Goal: Find specific fact: Find contact information

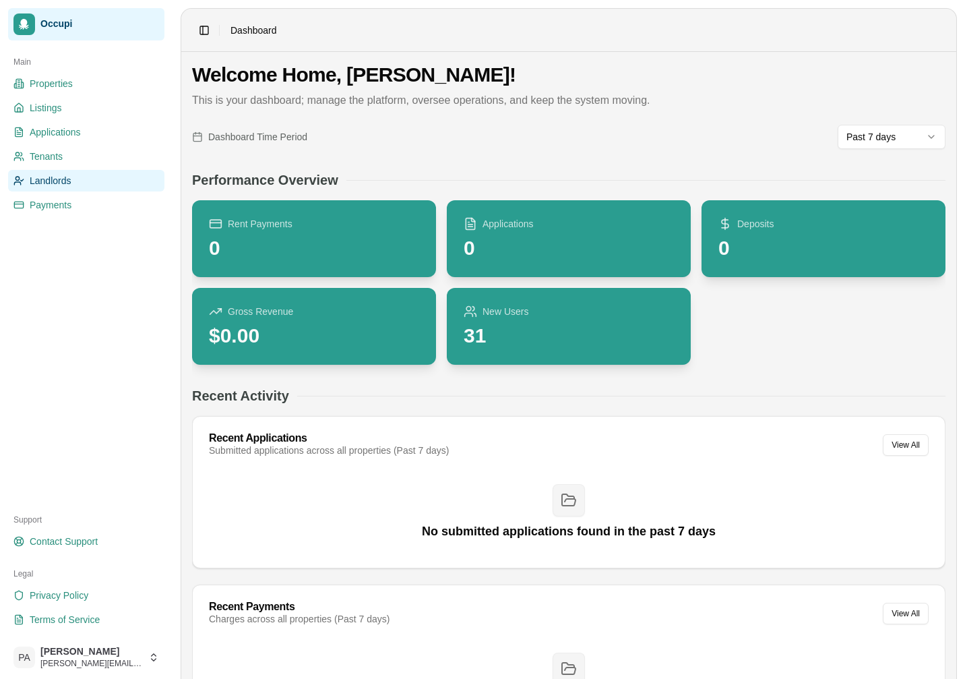
click at [59, 183] on span "Landlords" at bounding box center [51, 180] width 42 height 13
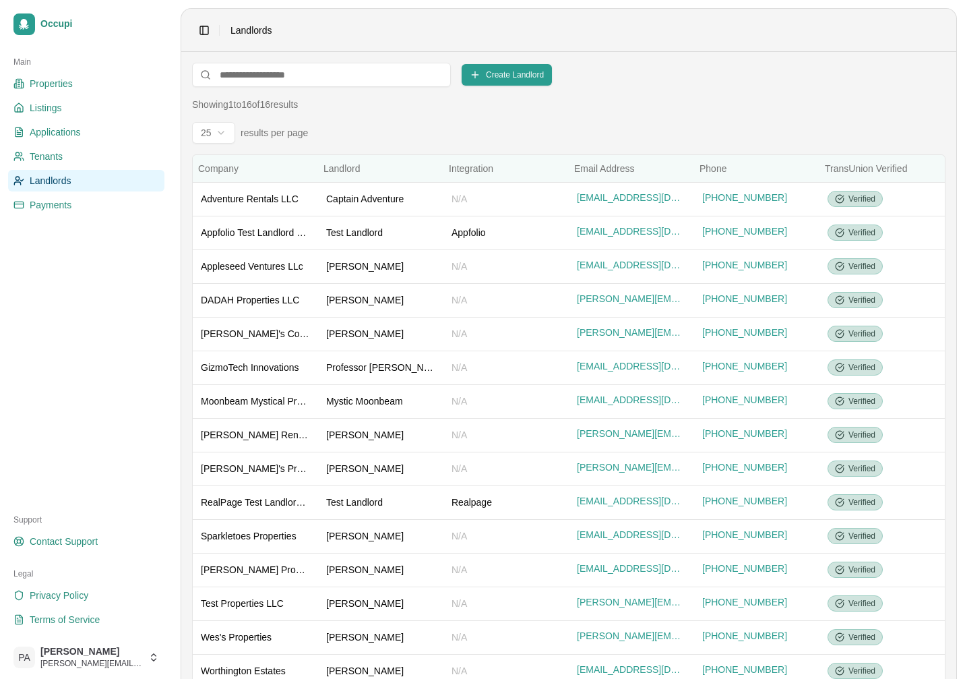
click at [631, 174] on span "Email Address" at bounding box center [604, 168] width 60 height 11
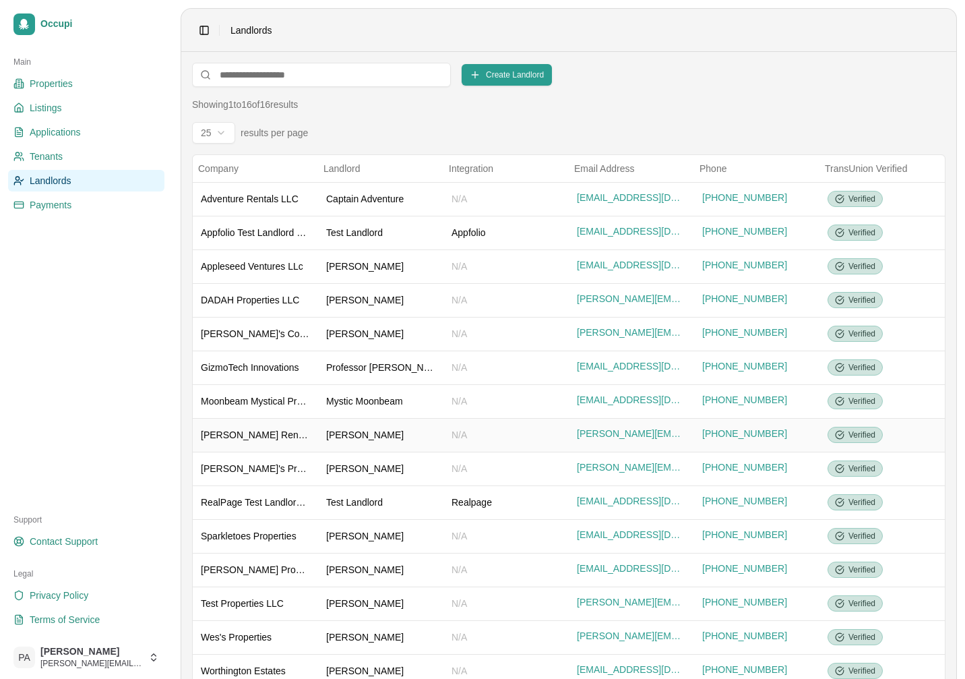
click at [267, 437] on div "[PERSON_NAME] Rentals" at bounding box center [255, 434] width 109 height 13
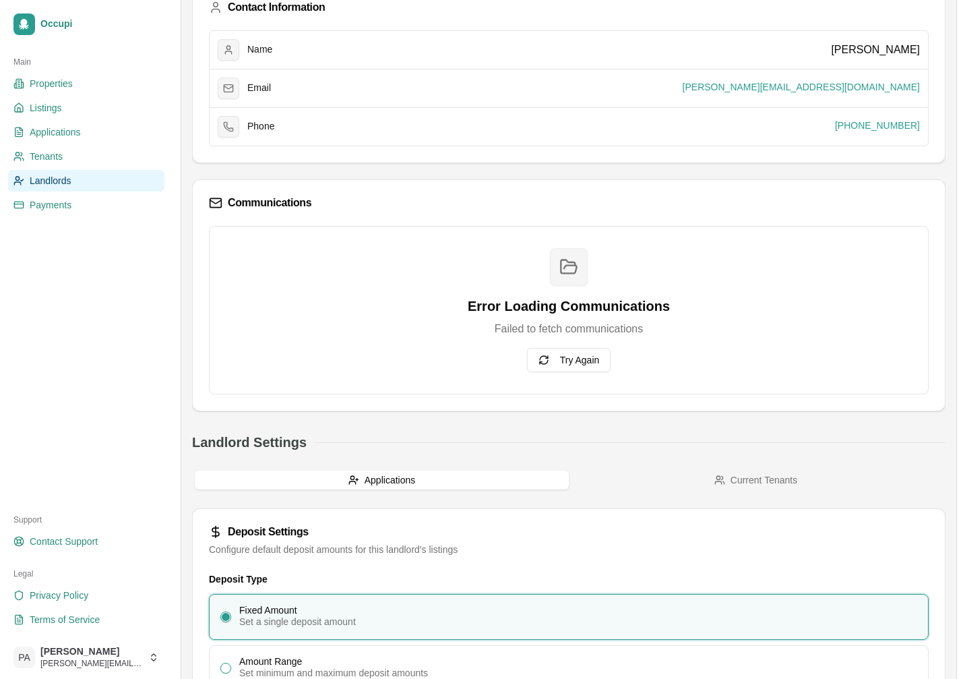
scroll to position [276, 0]
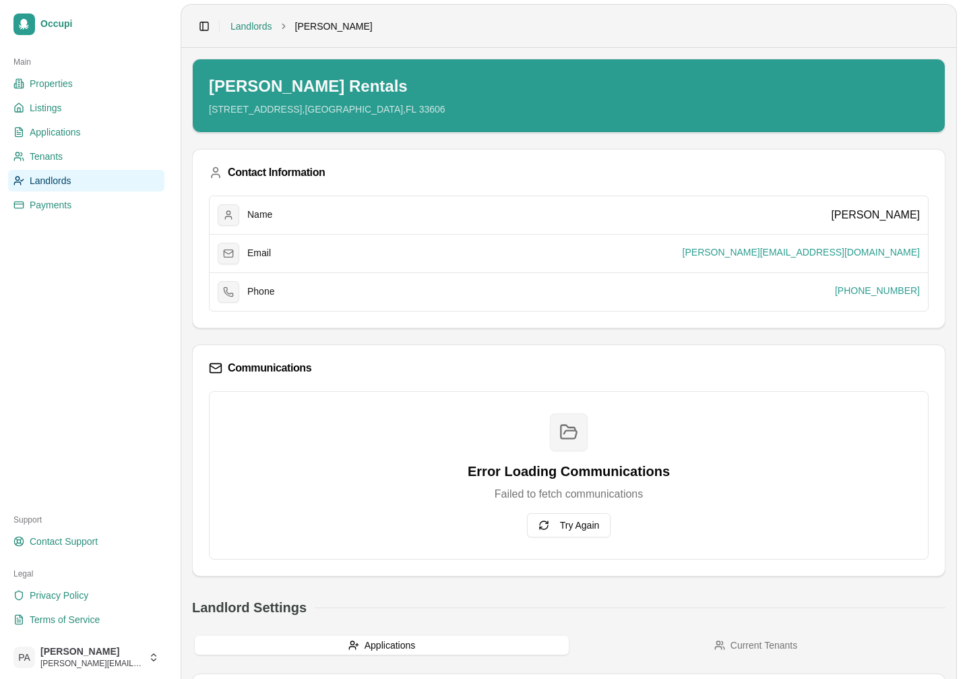
scroll to position [0, 0]
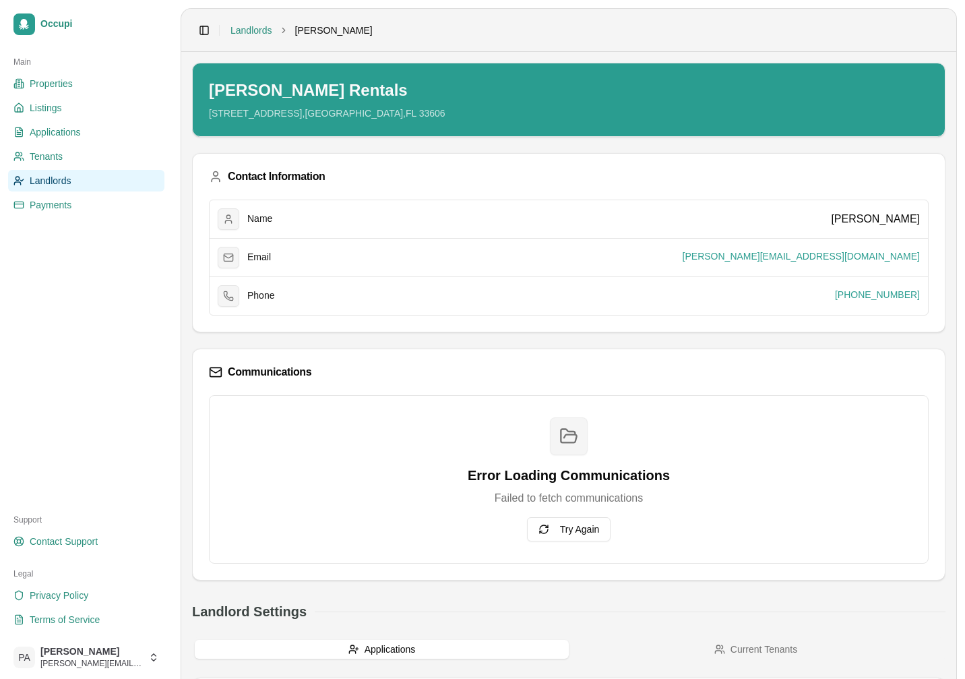
click at [88, 183] on link "Landlords" at bounding box center [86, 181] width 156 height 22
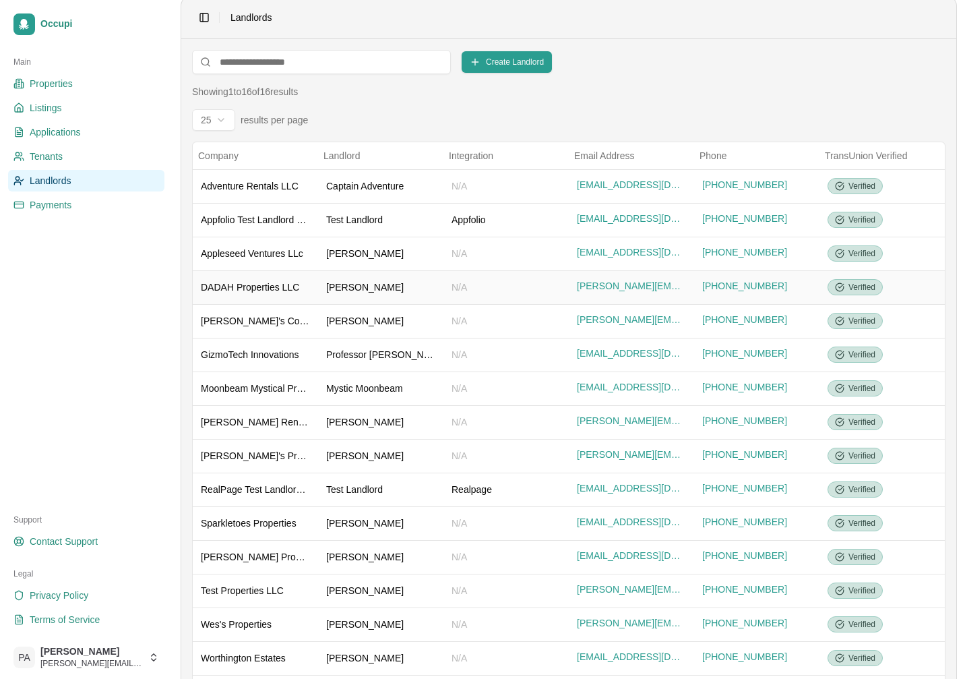
scroll to position [65, 0]
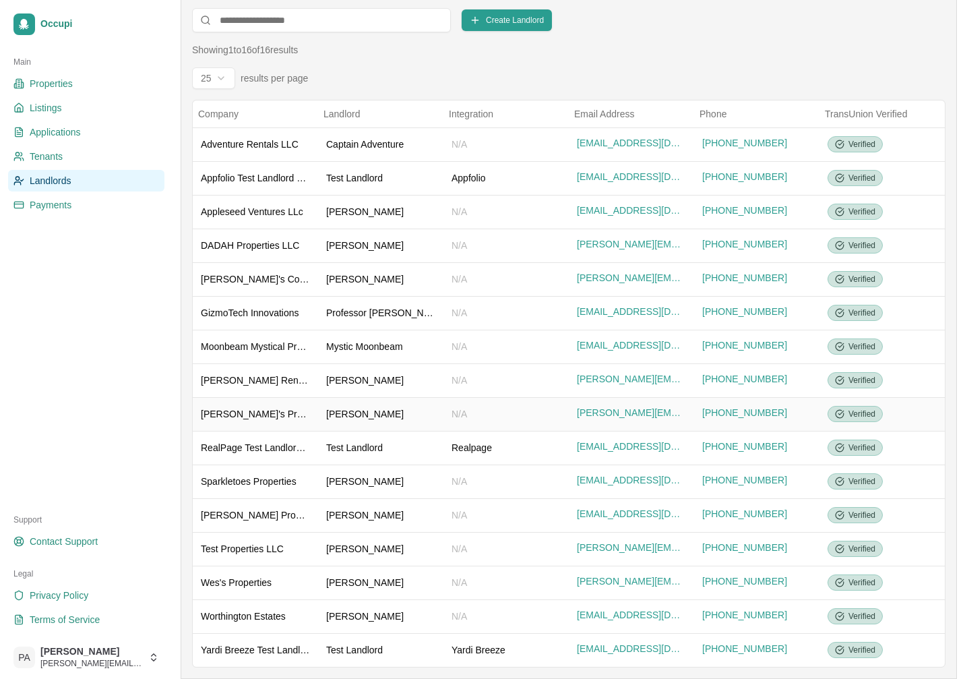
click at [268, 413] on div "[PERSON_NAME]'s Property Management" at bounding box center [255, 413] width 109 height 13
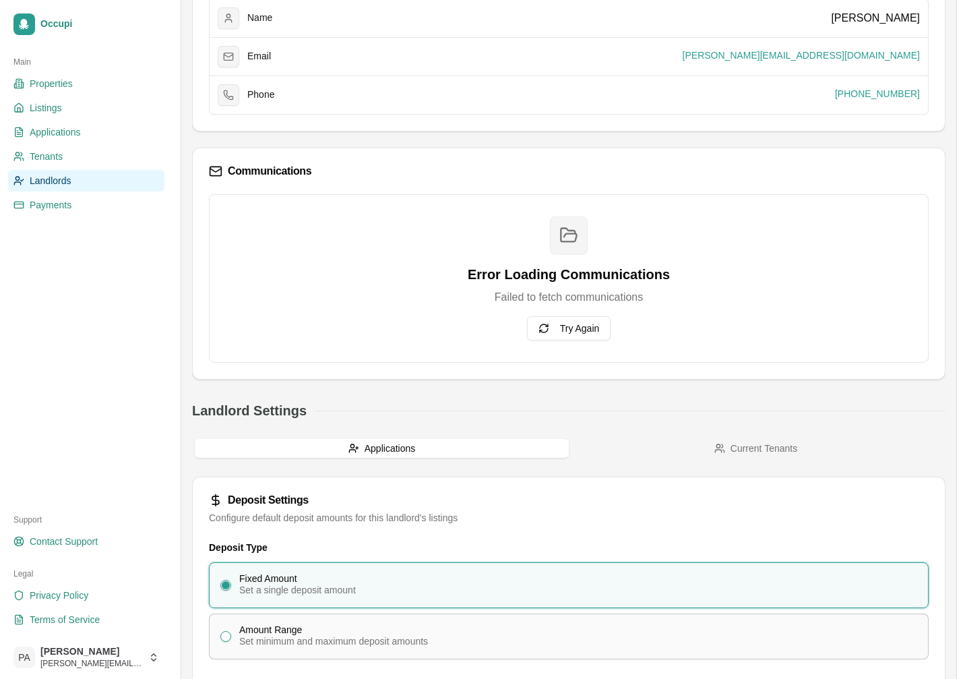
scroll to position [276, 0]
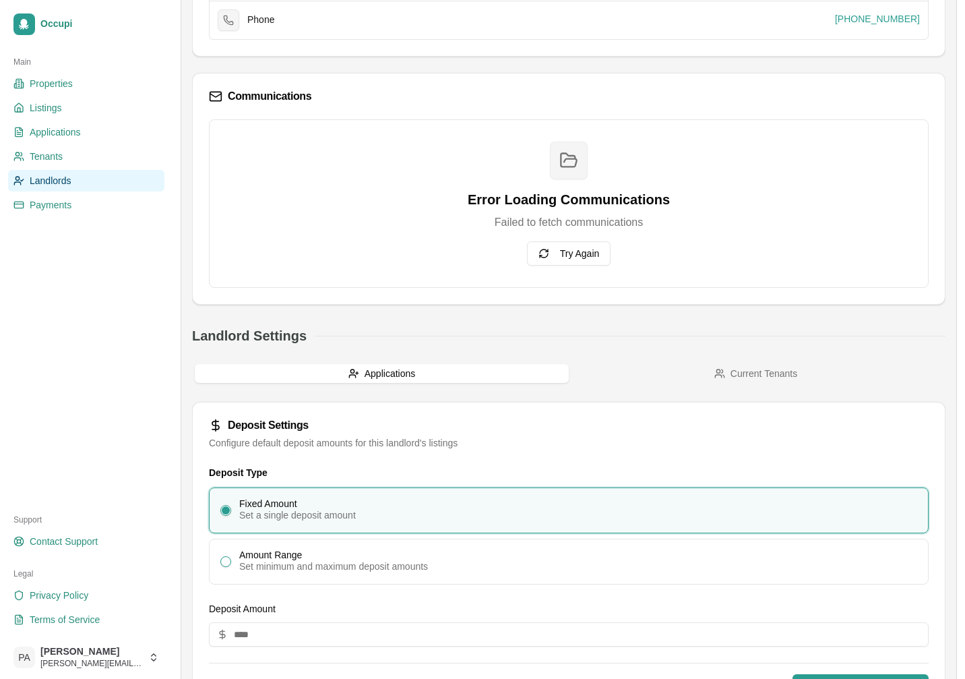
click at [63, 186] on span "Landlords" at bounding box center [51, 180] width 42 height 13
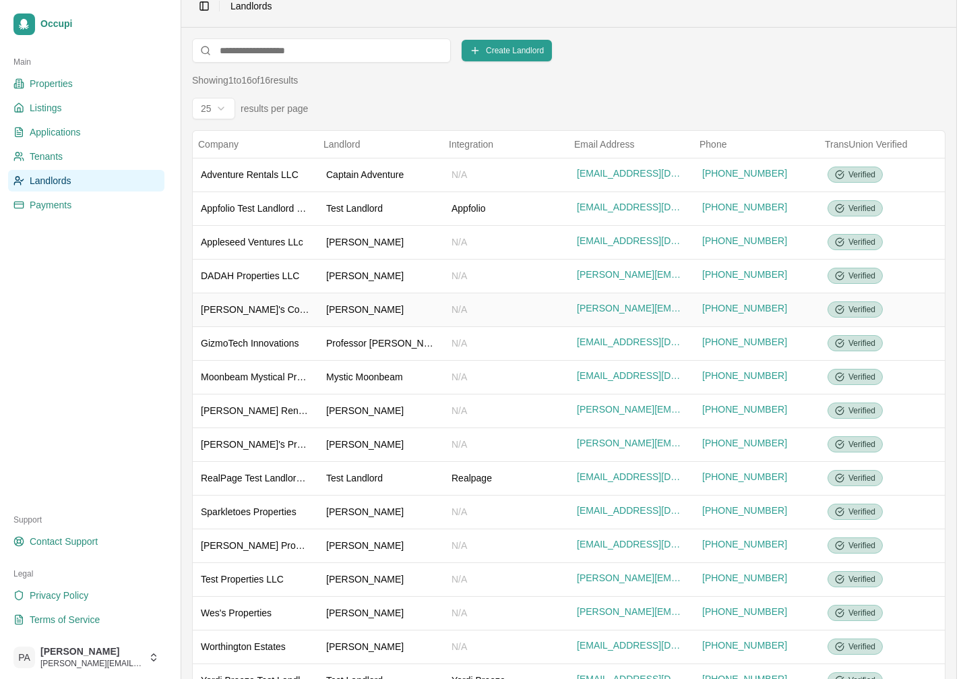
scroll to position [65, 0]
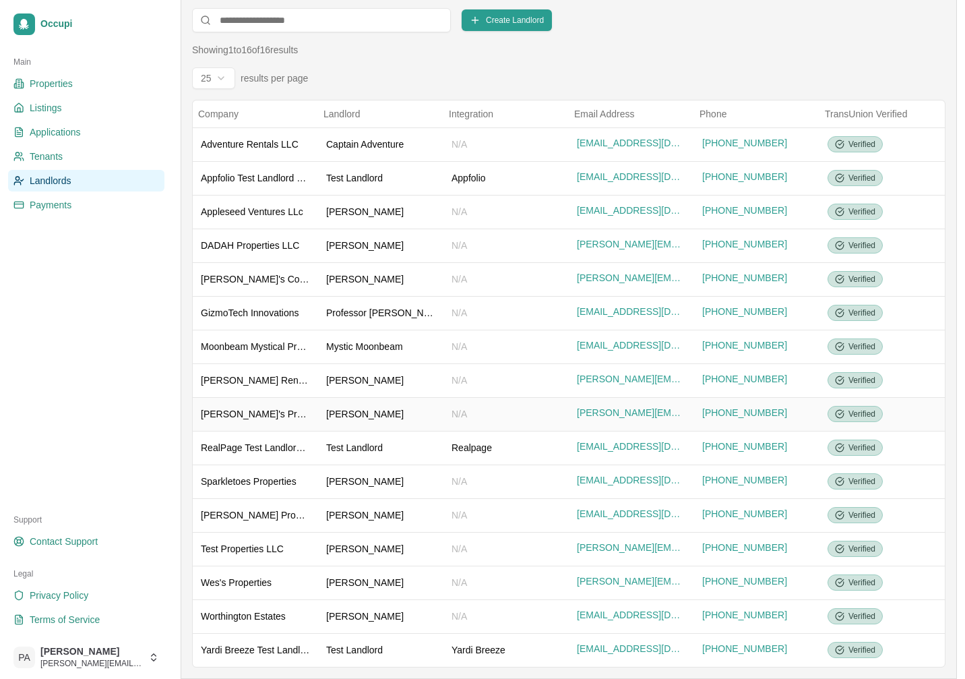
click at [256, 407] on div "[PERSON_NAME]'s Property Management" at bounding box center [255, 413] width 109 height 13
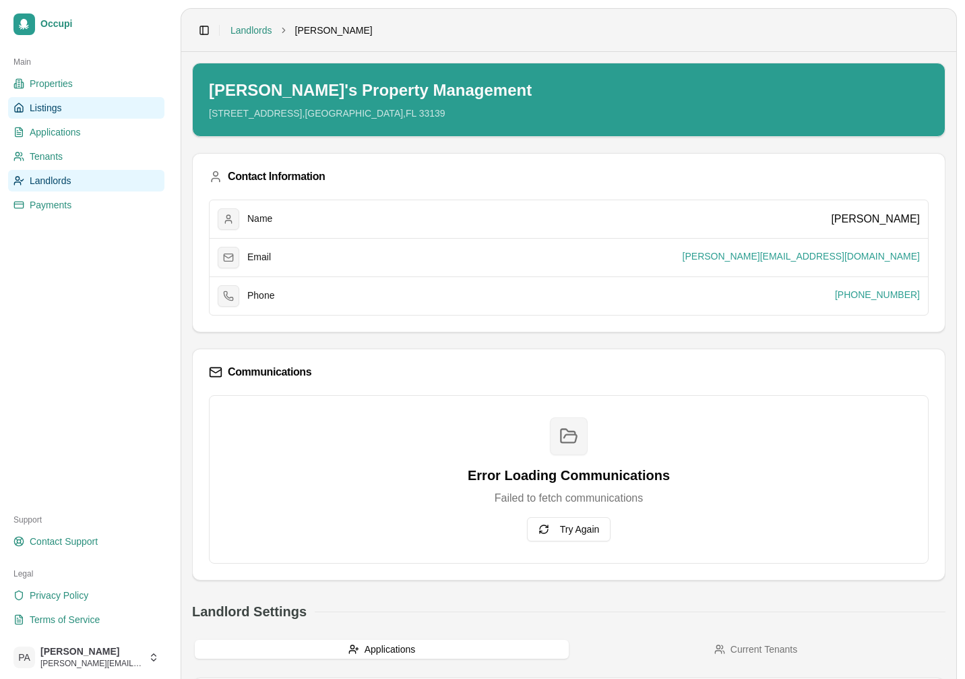
click at [49, 104] on span "Listings" at bounding box center [46, 107] width 32 height 13
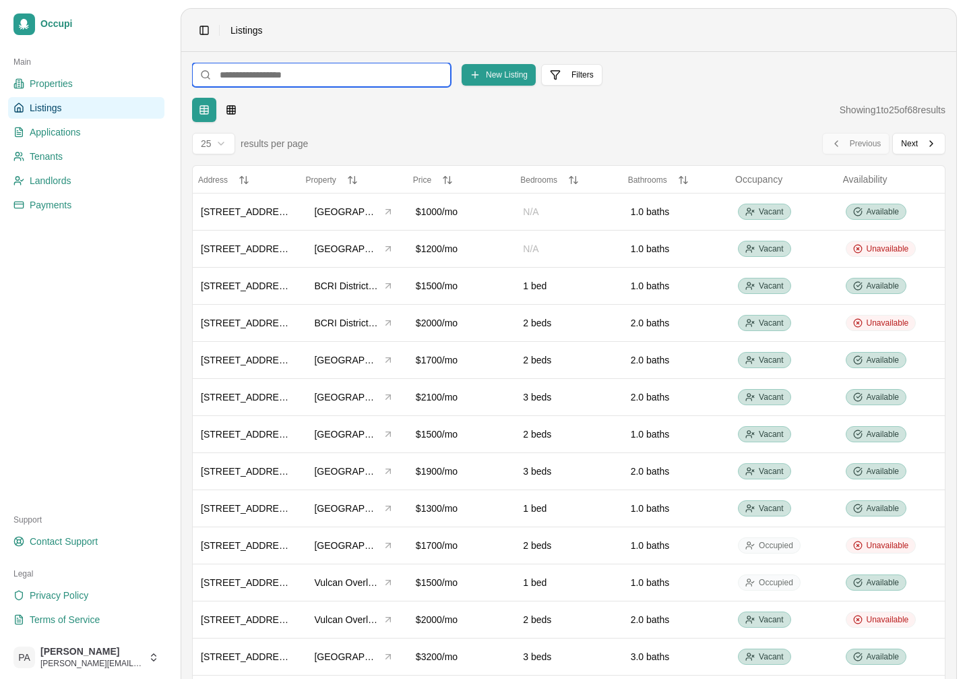
click at [309, 80] on input at bounding box center [321, 75] width 259 height 24
click at [342, 83] on input at bounding box center [321, 75] width 259 height 24
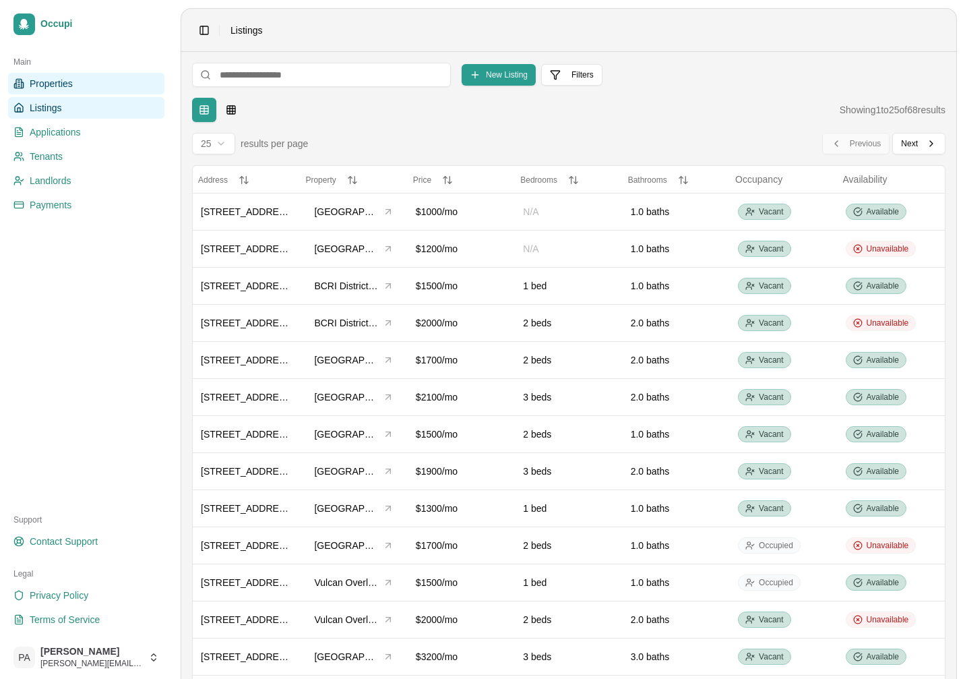
click at [61, 80] on span "Properties" at bounding box center [51, 83] width 43 height 13
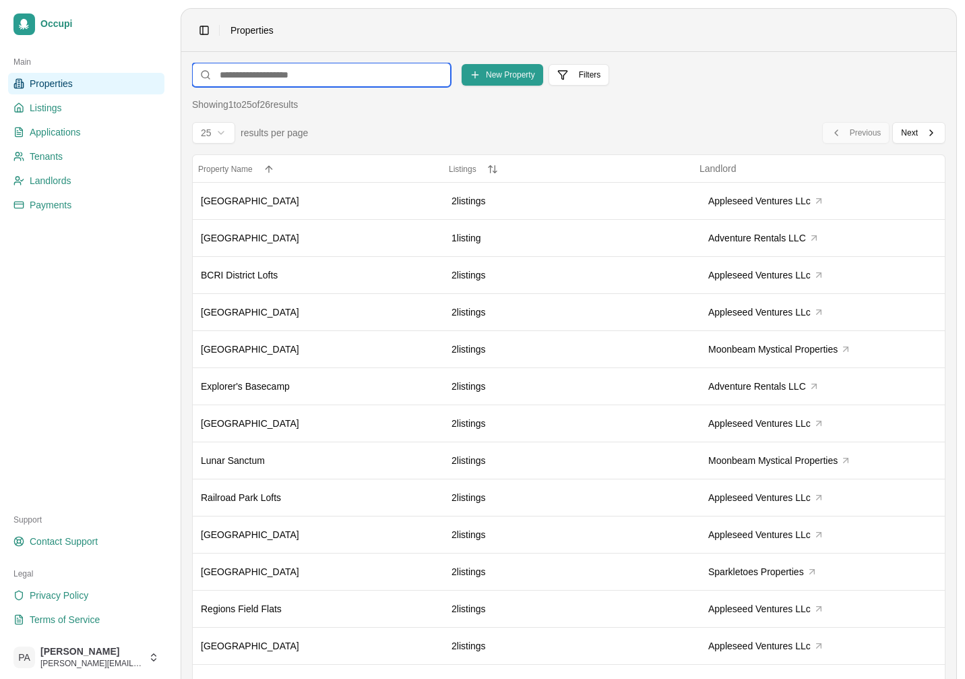
click at [323, 81] on input at bounding box center [321, 75] width 259 height 24
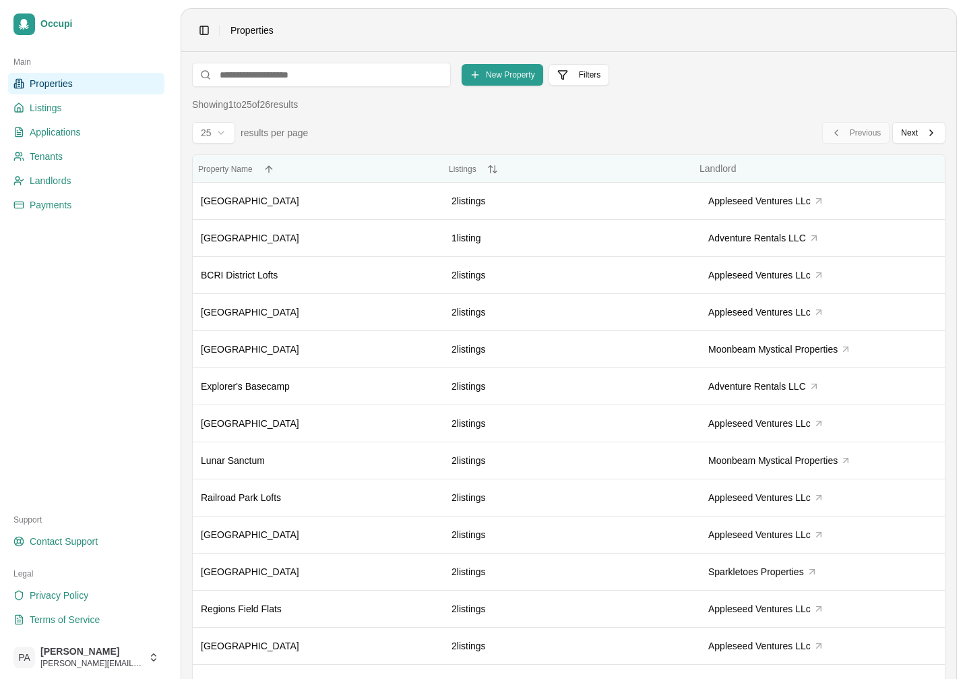
click at [699, 174] on span "Landlord" at bounding box center [717, 168] width 37 height 11
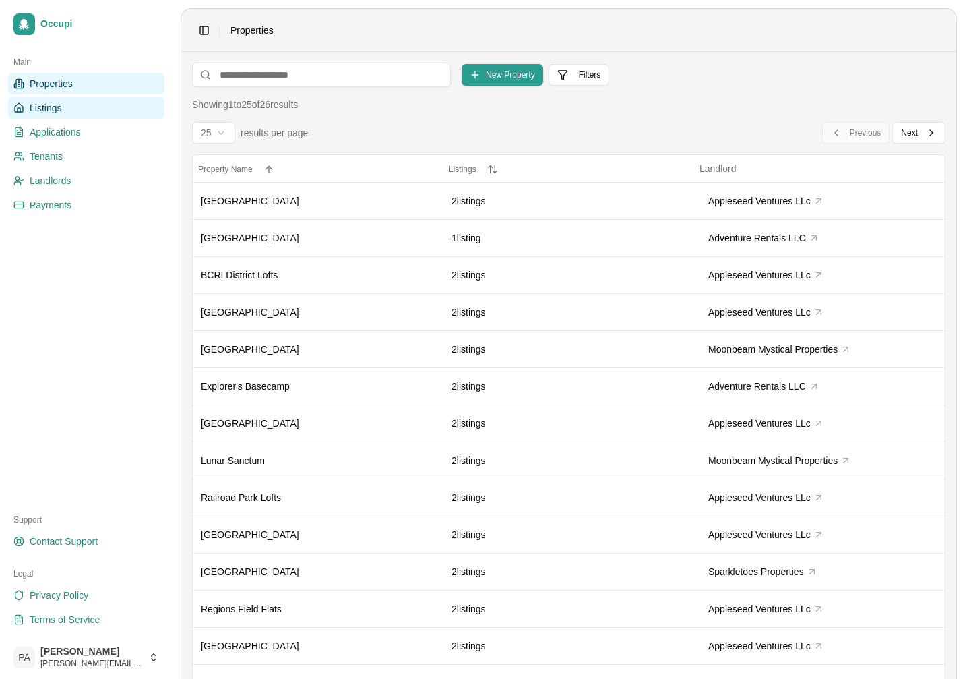
click at [76, 111] on link "Listings" at bounding box center [86, 108] width 156 height 22
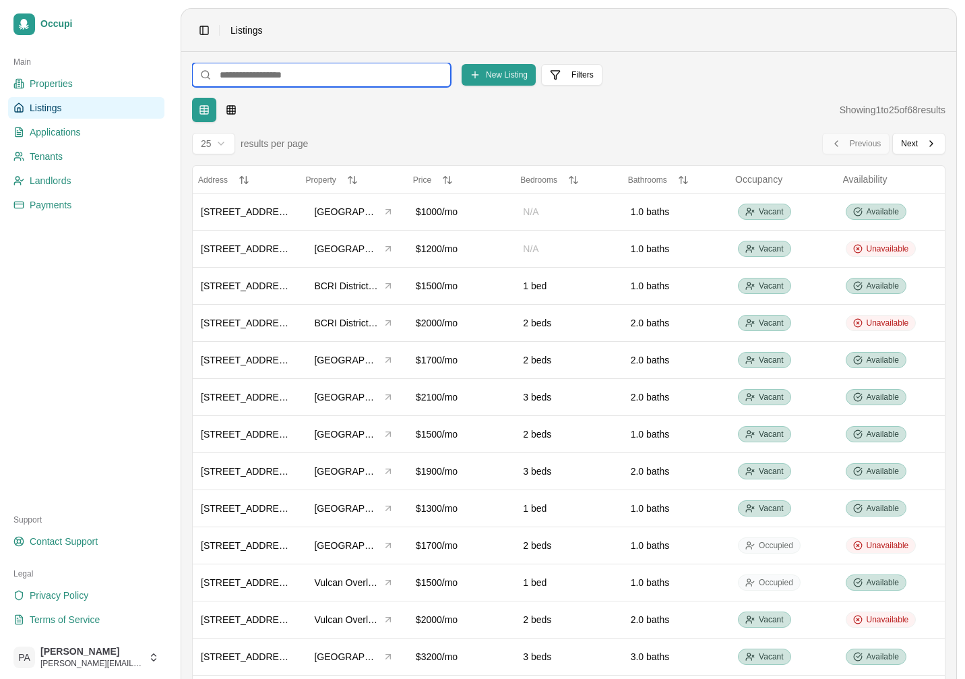
click at [328, 81] on input at bounding box center [321, 75] width 259 height 24
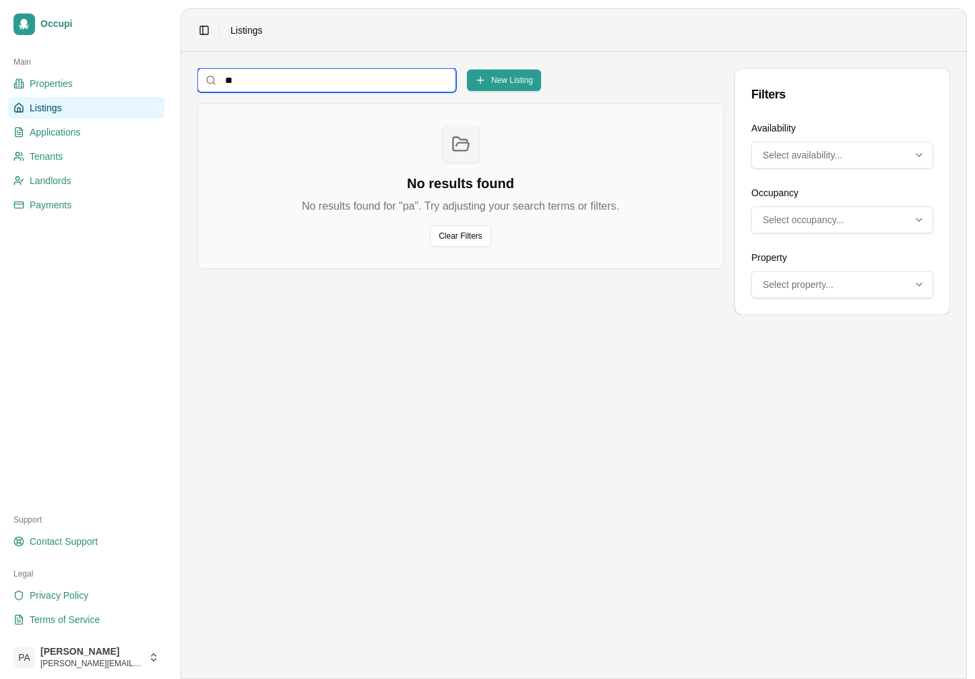
type input "*"
type input "****"
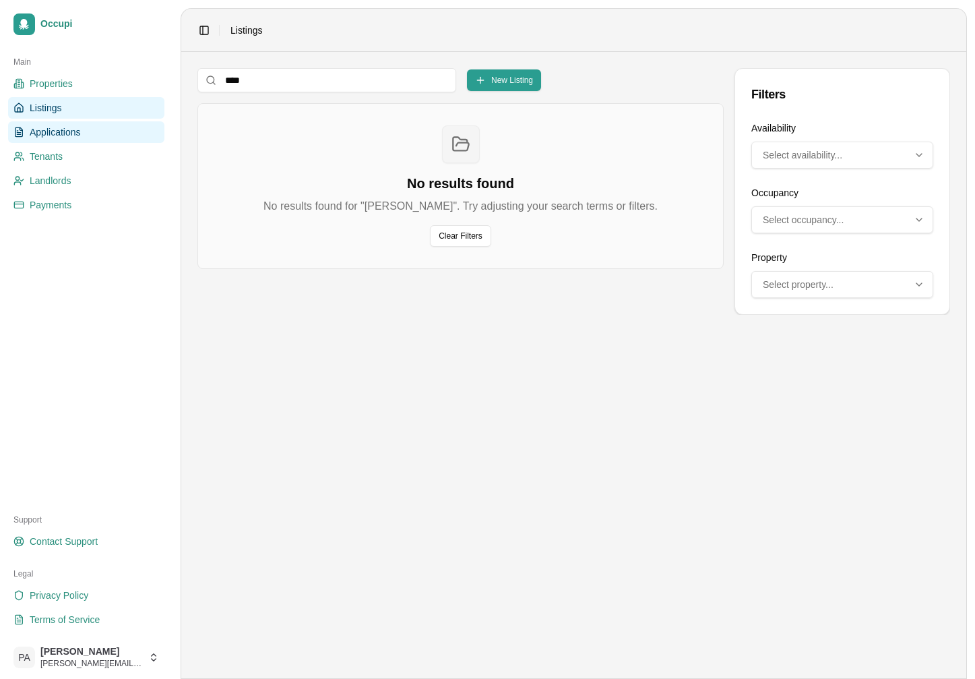
click at [79, 133] on span "Applications" at bounding box center [55, 131] width 51 height 13
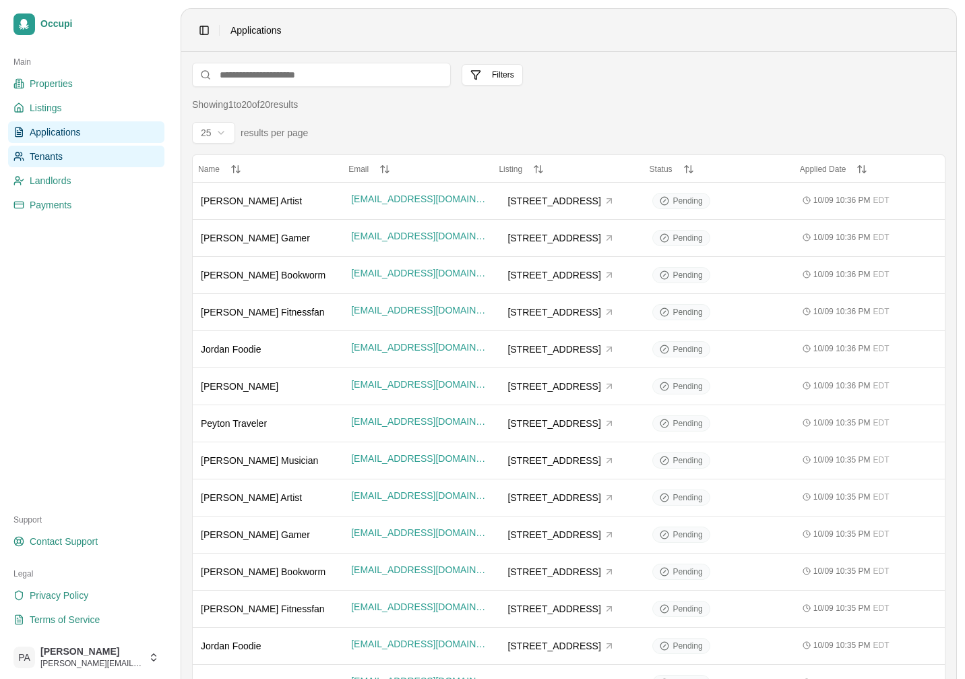
click at [63, 157] on link "Tenants" at bounding box center [86, 157] width 156 height 22
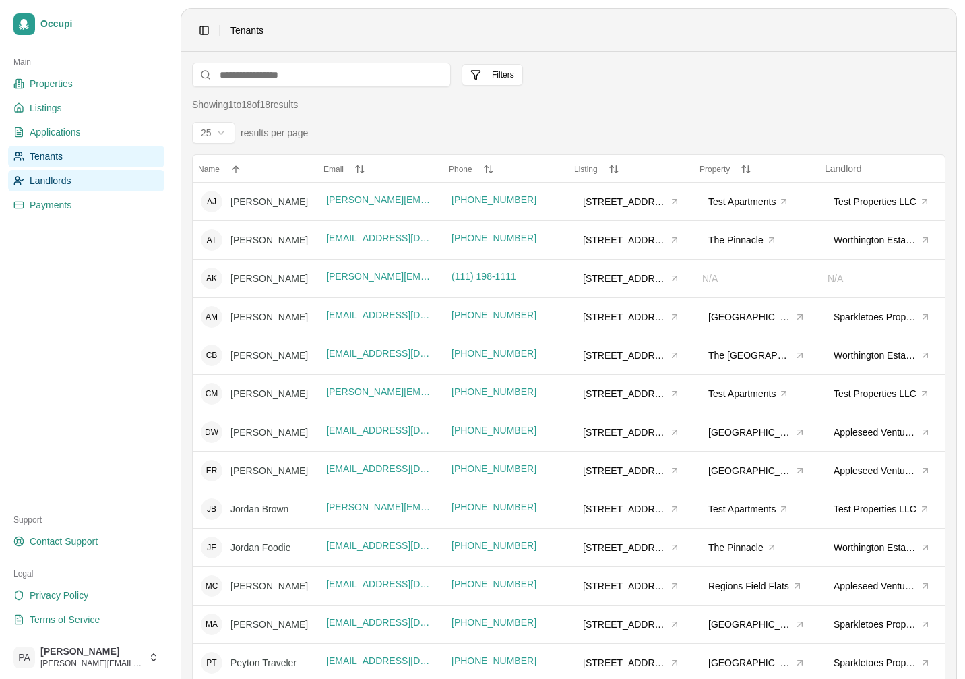
click at [68, 183] on span "Landlords" at bounding box center [51, 180] width 42 height 13
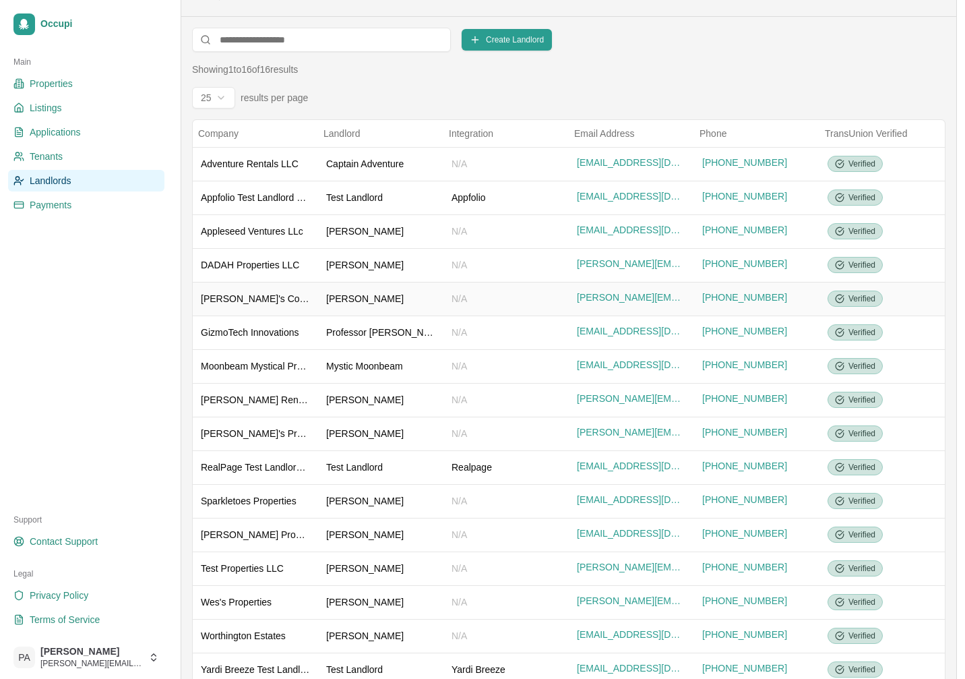
scroll to position [65, 0]
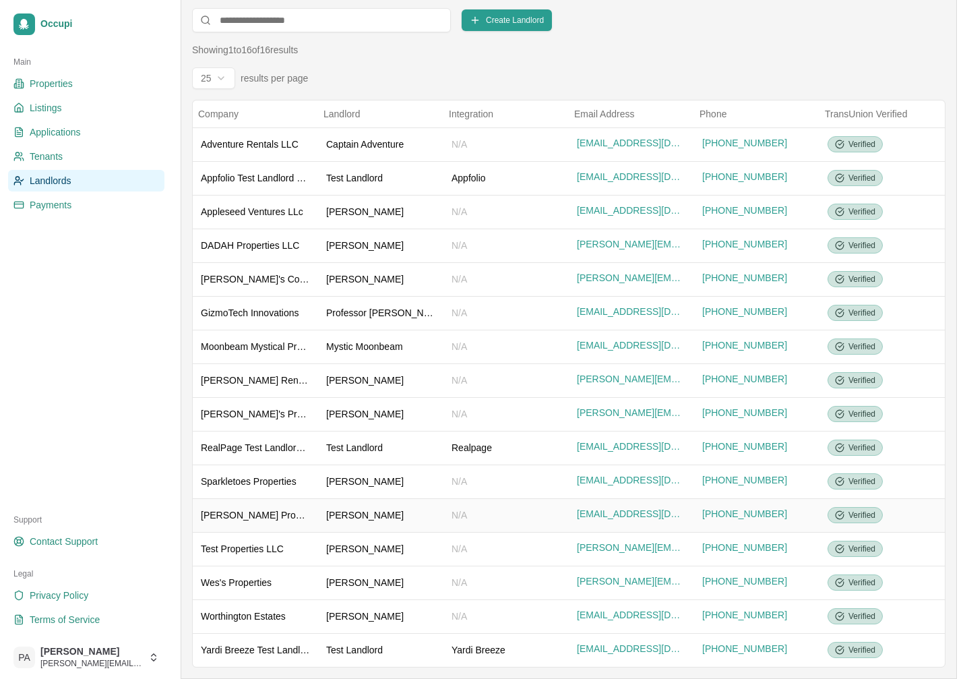
click at [274, 508] on div "[PERSON_NAME] Properties" at bounding box center [255, 514] width 109 height 13
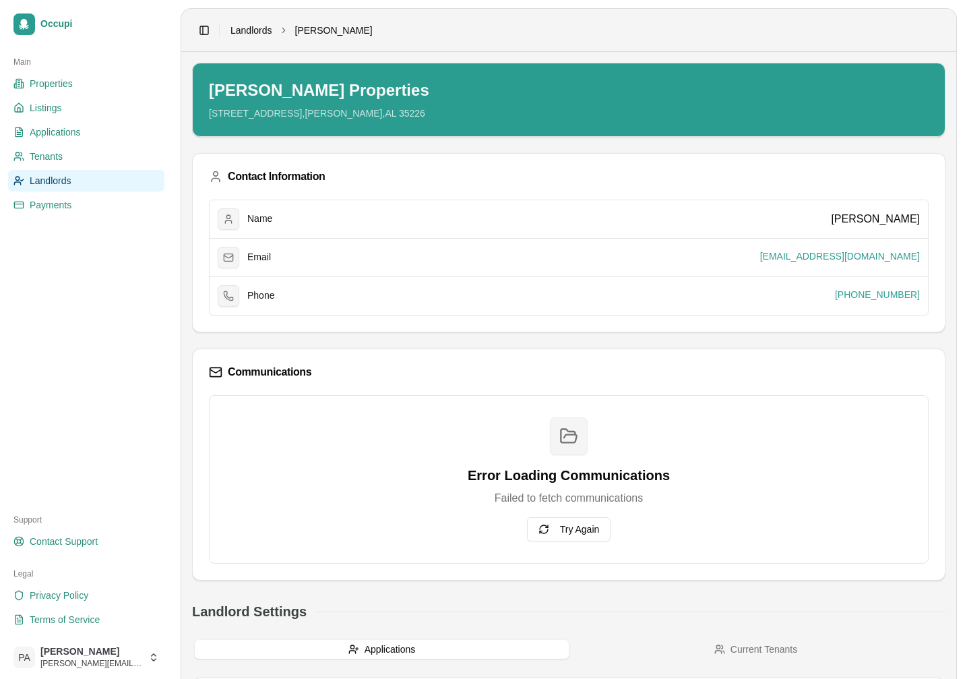
click at [253, 27] on link "Landlords" at bounding box center [251, 30] width 42 height 13
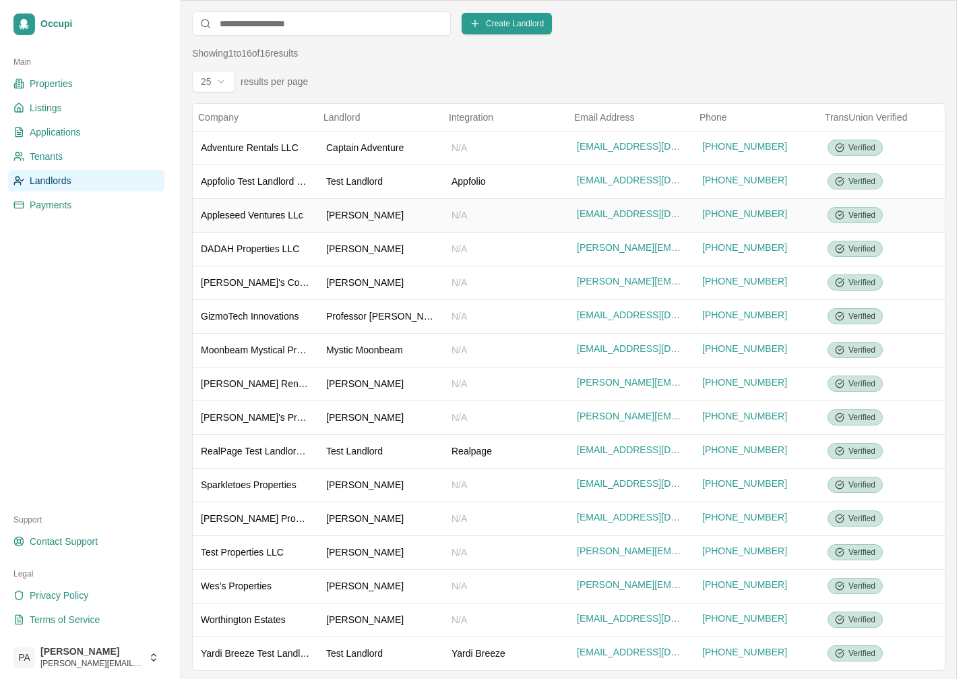
scroll to position [65, 0]
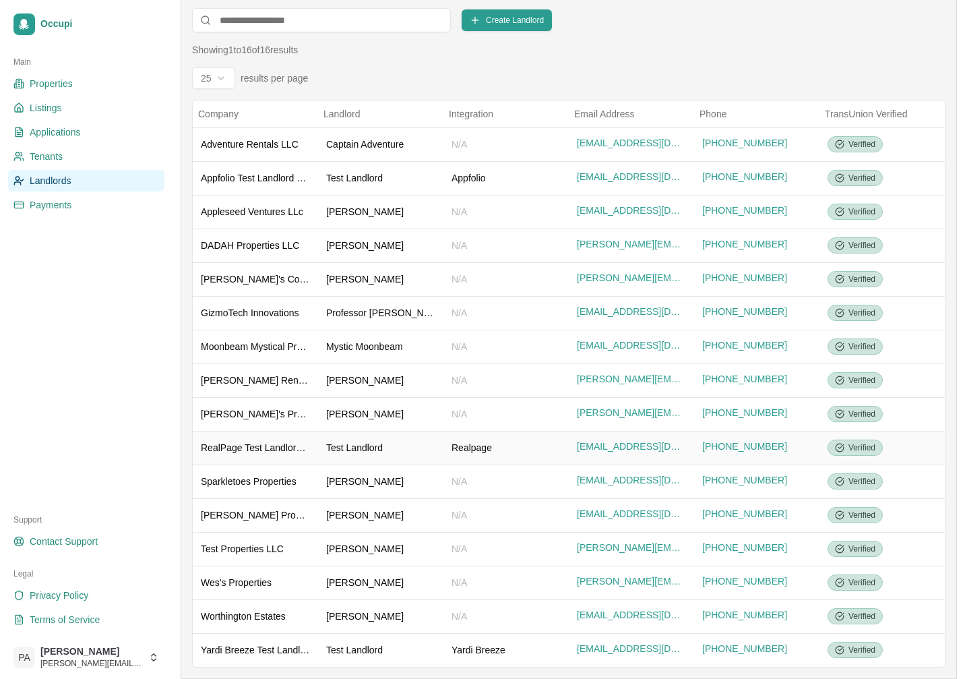
click at [271, 434] on td "RealPage Test Landlord LLC" at bounding box center [255, 448] width 125 height 34
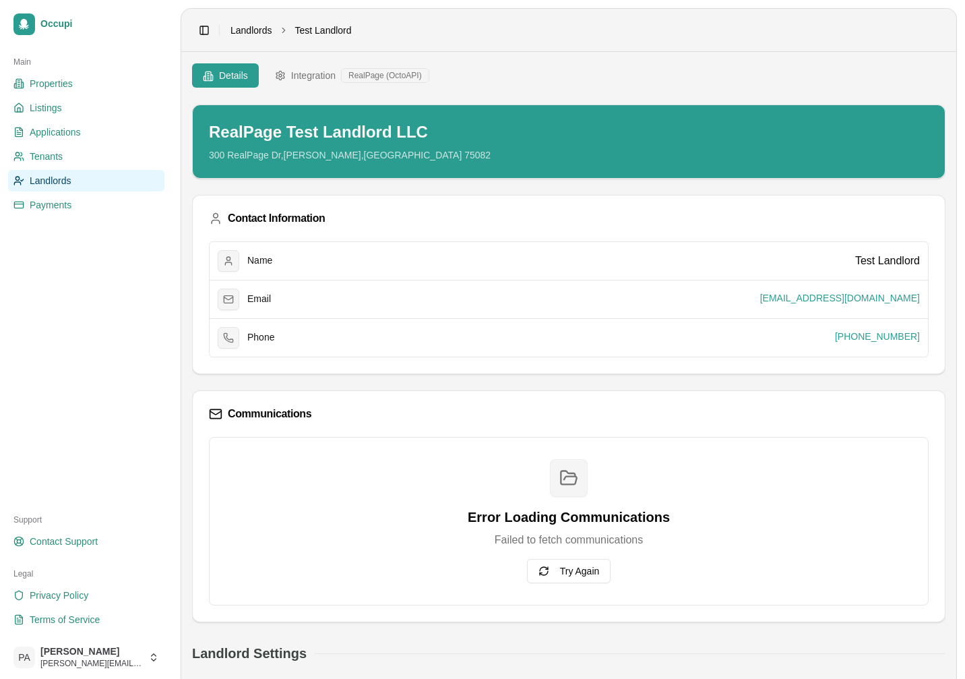
click at [254, 30] on link "Landlords" at bounding box center [251, 30] width 42 height 13
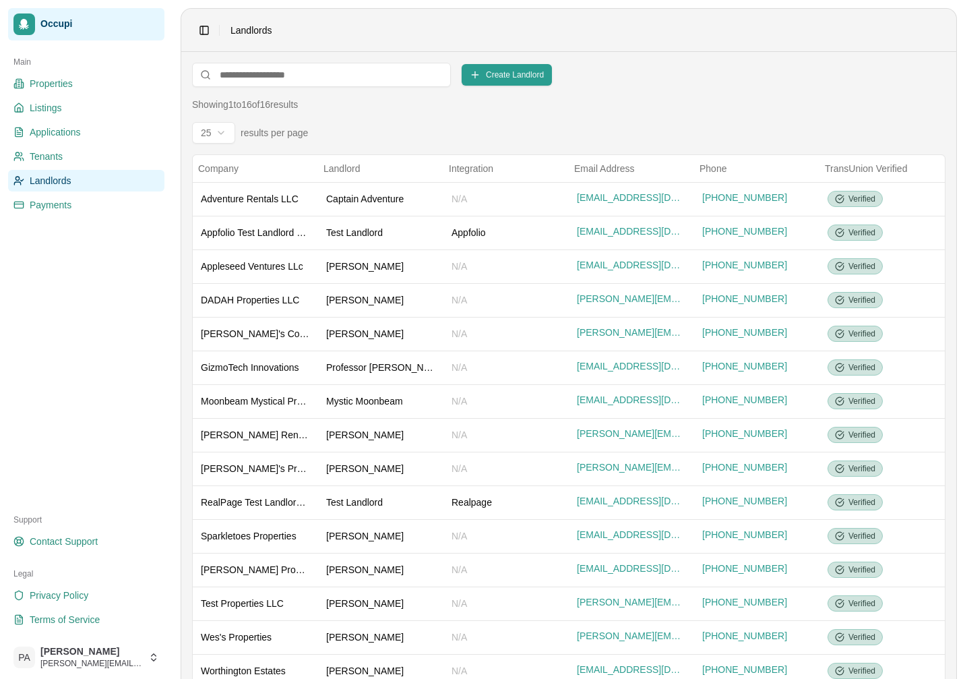
click at [54, 30] on link "Occupi" at bounding box center [86, 24] width 156 height 32
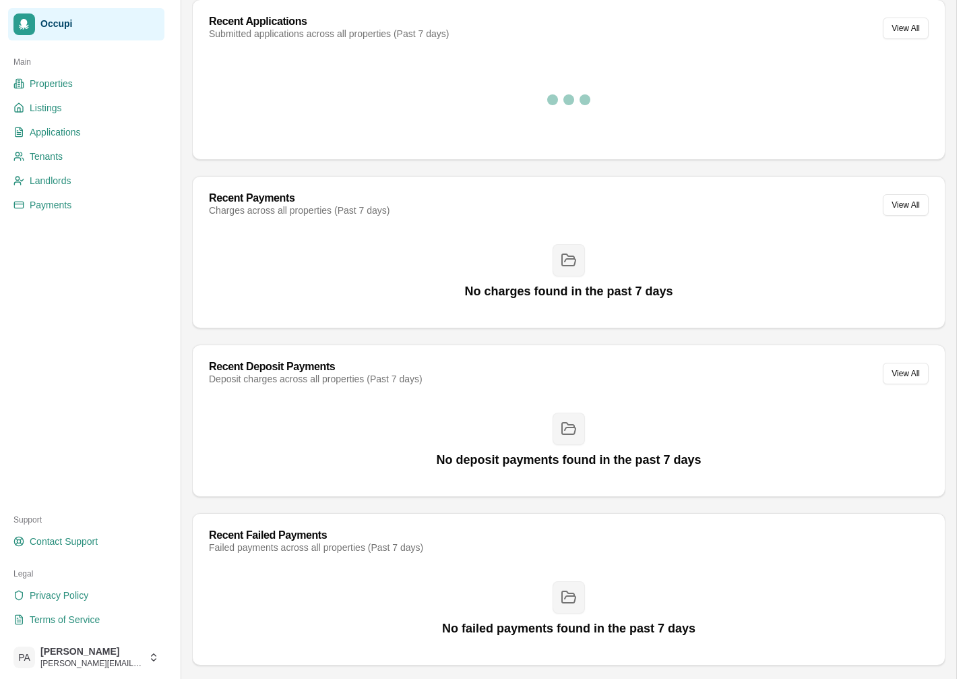
scroll to position [621, 0]
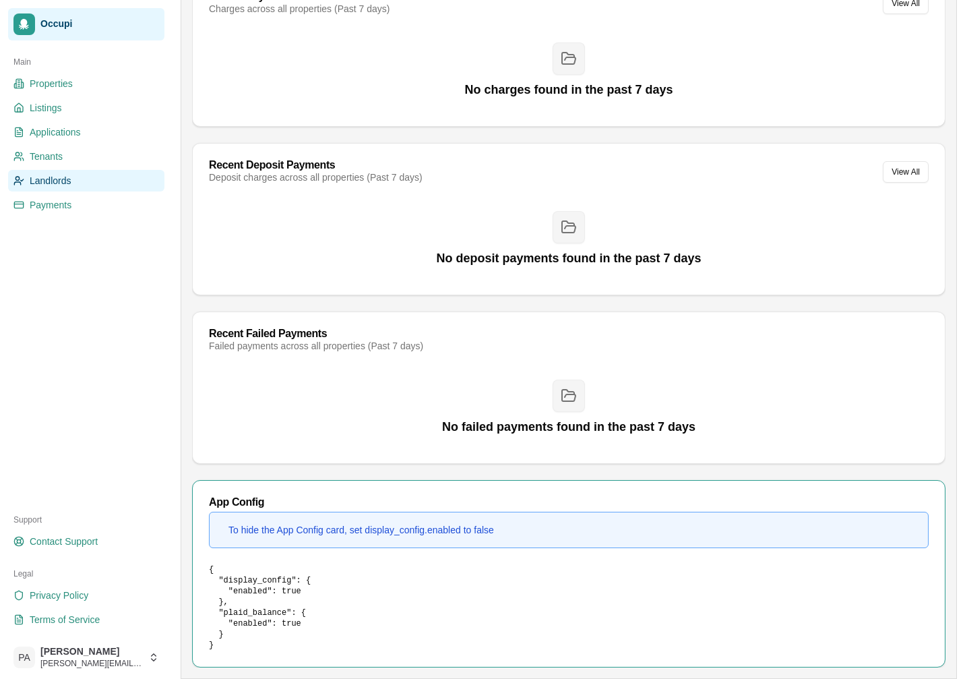
click at [57, 182] on span "Landlords" at bounding box center [51, 180] width 42 height 13
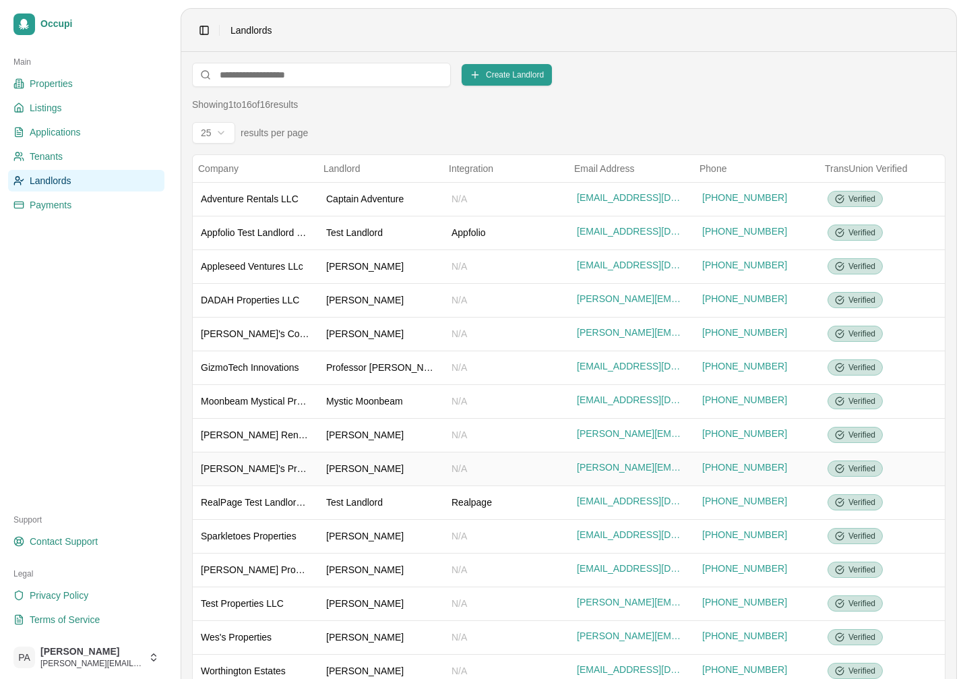
click at [379, 469] on div "[PERSON_NAME]" at bounding box center [380, 468] width 109 height 13
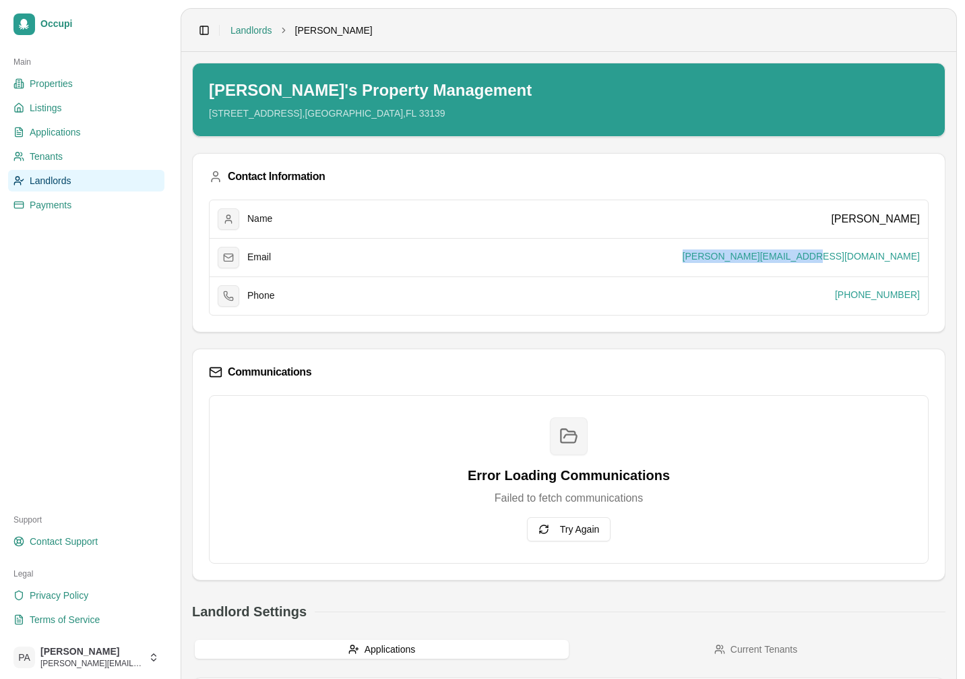
drag, startPoint x: 563, startPoint y: 172, endPoint x: 683, endPoint y: 168, distance: 120.0
click at [683, 199] on div "Name [PERSON_NAME] Email [PERSON_NAME][EMAIL_ADDRESS][DOMAIN_NAME] Phone [PHONE…" at bounding box center [569, 265] width 752 height 132
copy div "[PERSON_NAME][EMAIL_ADDRESS][DOMAIN_NAME]"
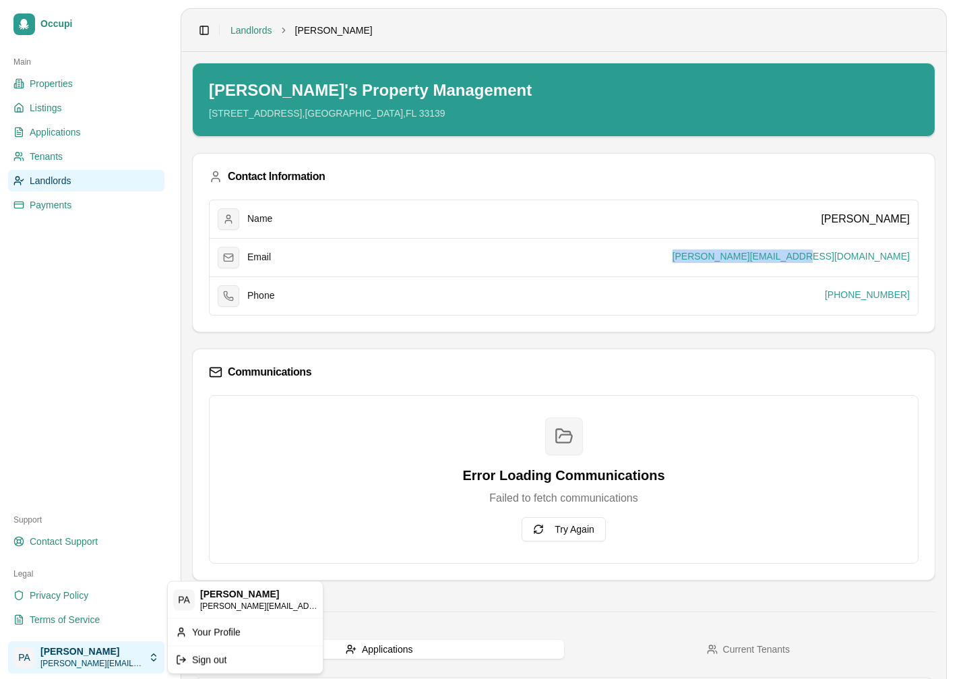
click at [127, 657] on html "Occupi Main Properties Listings Applications Tenants Landlords Payments Support…" at bounding box center [482, 339] width 965 height 679
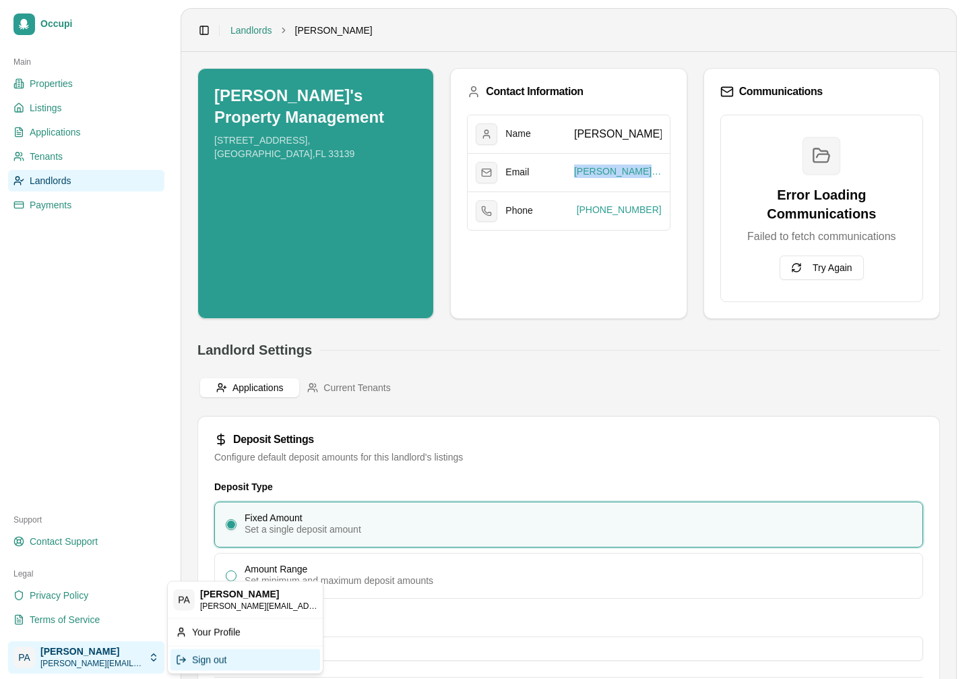
click at [239, 662] on div "Sign out" at bounding box center [245, 659] width 150 height 22
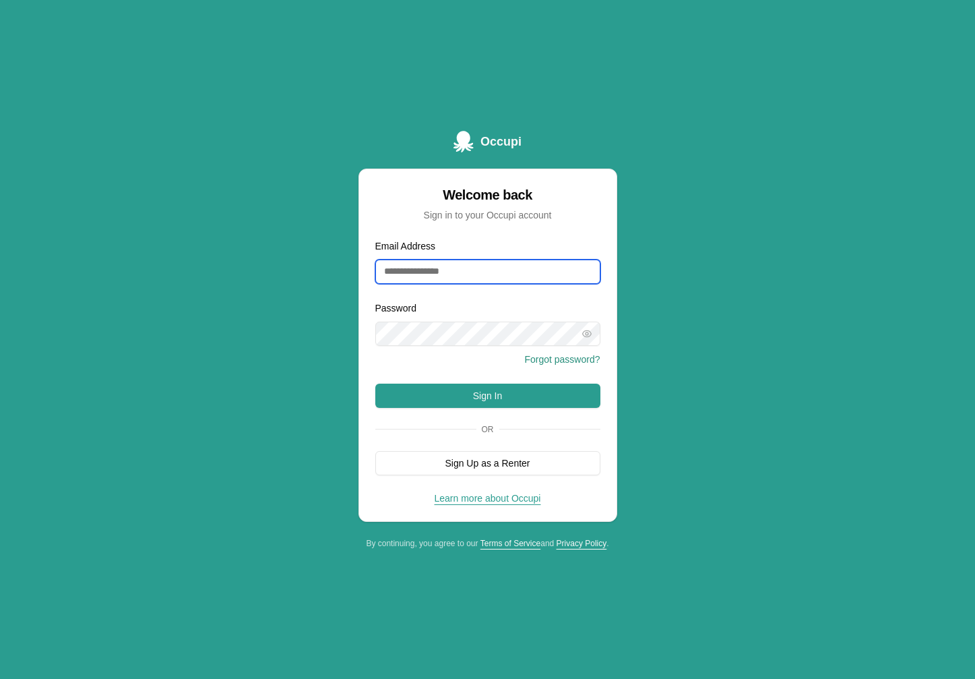
click at [495, 264] on input "Email Address" at bounding box center [487, 271] width 225 height 24
paste input "**********"
type input "**********"
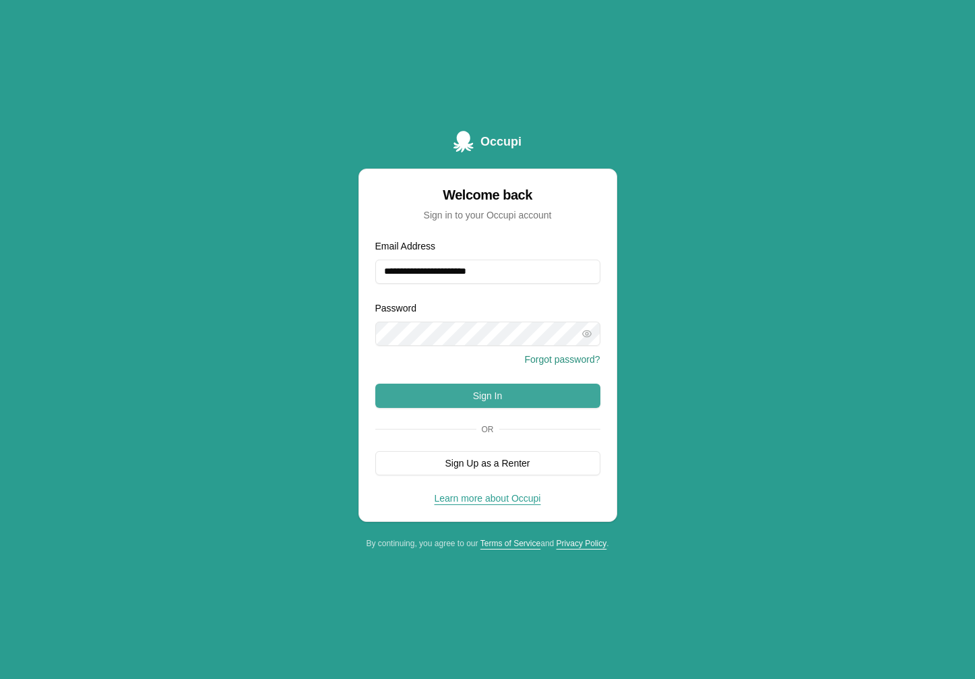
click at [484, 390] on button "Sign In" at bounding box center [487, 395] width 225 height 24
